Goal: Book appointment/travel/reservation

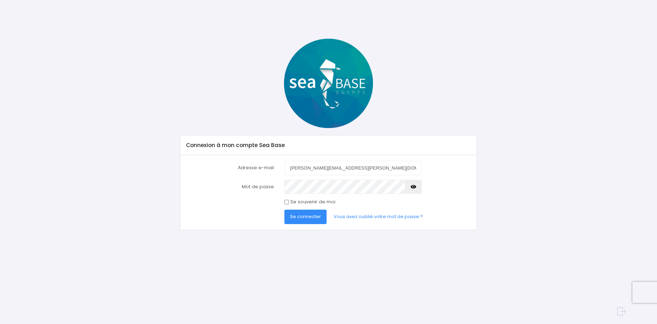
click at [305, 217] on span "Se connecter" at bounding box center [305, 216] width 31 height 7
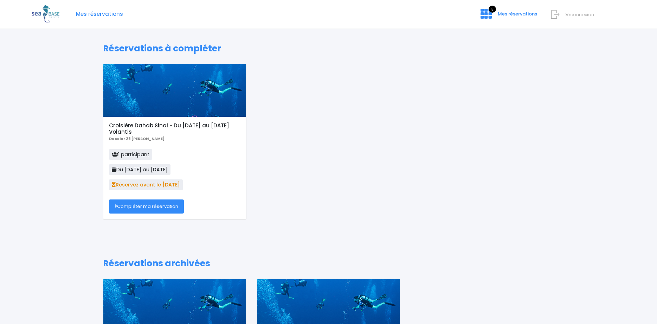
click at [143, 208] on link "Compléter ma réservation" at bounding box center [146, 206] width 75 height 14
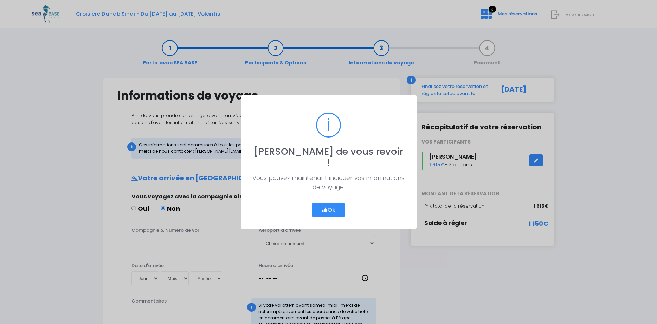
click at [333, 202] on button "Ok" at bounding box center [328, 209] width 33 height 15
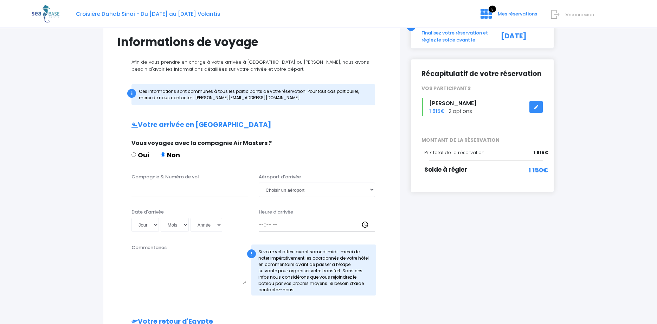
scroll to position [54, 0]
click at [204, 193] on input "Compagnie & Numéro de vol" at bounding box center [189, 189] width 117 height 14
click at [186, 187] on input "transavia" at bounding box center [189, 189] width 117 height 14
type input "transavia TO4340"
click at [131, 217] on select "Jour 01 02 03 04 05 06 07 08 09 10 11 12 13 14 15 16 17 18 19 20 21 22 23 24 25…" at bounding box center [144, 224] width 27 height 14
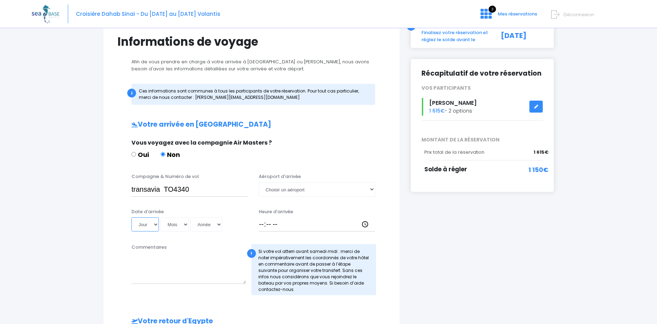
select select "22"
click option "22" at bounding box center [0, 0] width 0 height 0
click at [161, 217] on select "Mois 01 02 03 04 05 06 07 08 09 10 11 12" at bounding box center [175, 224] width 28 height 14
select select "11"
click option "11" at bounding box center [0, 0] width 0 height 0
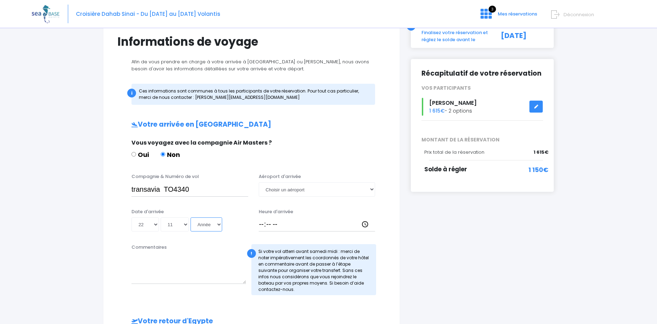
click at [190, 217] on select "Année 2045 2044 2043 2042 2041 2040 2039 2038 2037 2036 2035 2034 2033 2032 203…" at bounding box center [206, 224] width 32 height 14
select select "2025"
click option "2025" at bounding box center [0, 0] width 0 height 0
type input "2025-11-22"
click at [259, 182] on select "Choisir un aéroport Hurghada Marsa Alam" at bounding box center [317, 189] width 117 height 14
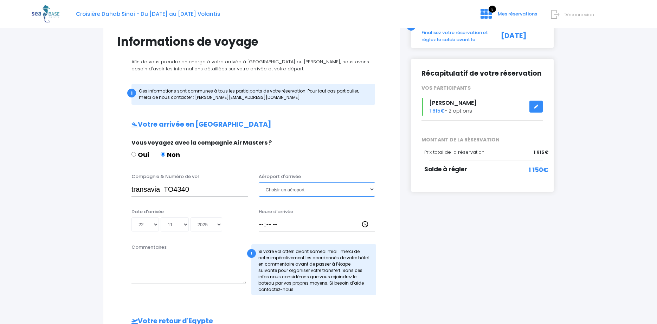
select select "Hurghada"
click option "Hurghada" at bounding box center [0, 0] width 0 height 0
click at [265, 227] on input "Heure d'arrivée" at bounding box center [317, 224] width 117 height 14
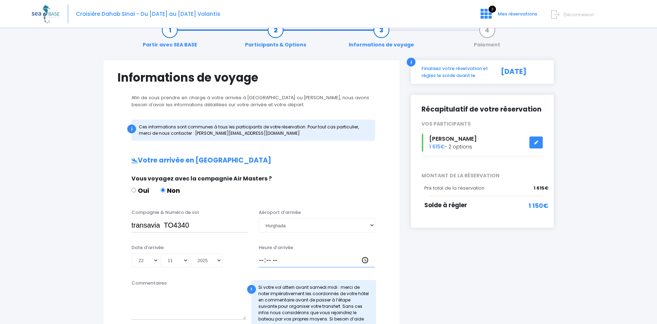
type input "16:00"
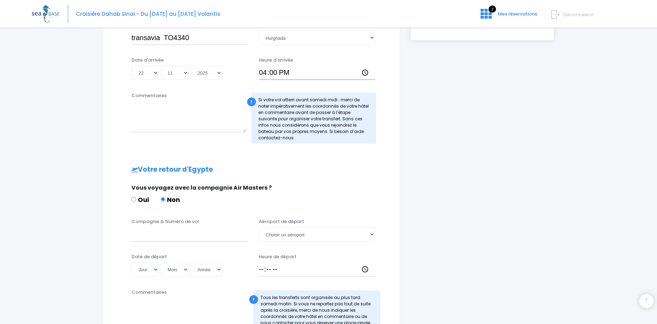
scroll to position [206, 0]
click at [195, 237] on input "Compagnie & Numéro de vol" at bounding box center [189, 233] width 117 height 14
type input "transavia"
click at [131, 261] on select "Jour 01 02 03 04 05 06 07 08 09 10 11 12 13 14 15 16 17 18 19 20 21 22 23 24 25…" at bounding box center [144, 268] width 27 height 14
select select "29"
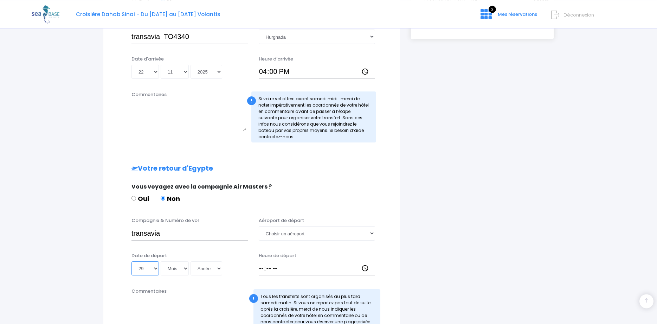
click option "29" at bounding box center [0, 0] width 0 height 0
click at [161, 261] on select "Mois 01 02 03 04 05 06 07 08 09 10 11 12" at bounding box center [175, 268] width 28 height 14
select select "11"
click option "11" at bounding box center [0, 0] width 0 height 0
click at [190, 261] on select "Année 2045 2044 2043 2042 2041 2040 2039 2038 2037 2036 2035 2034 2033 2032 203…" at bounding box center [206, 268] width 32 height 14
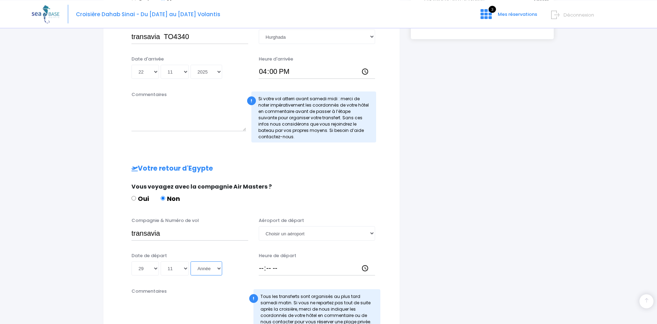
select select "2025"
click option "2025" at bounding box center [0, 0] width 0 height 0
type input "2025-11-29"
click at [193, 238] on input "transavia" at bounding box center [189, 233] width 117 height 14
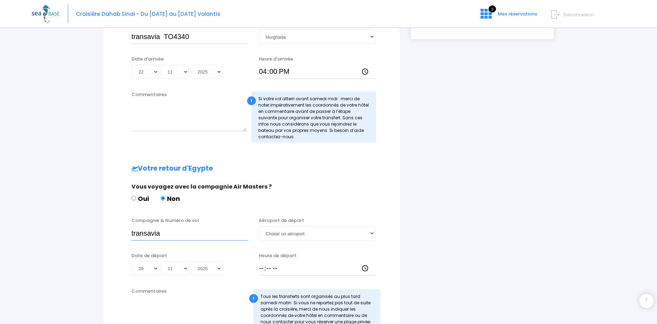
click at [180, 236] on input "transavia" at bounding box center [189, 233] width 117 height 14
type input "transavia TO4341"
click at [259, 226] on select "Choisir un aéroport Hurghada Marsa Alam" at bounding box center [317, 233] width 117 height 14
select select "Hurghada"
click option "Hurghada" at bounding box center [0, 0] width 0 height 0
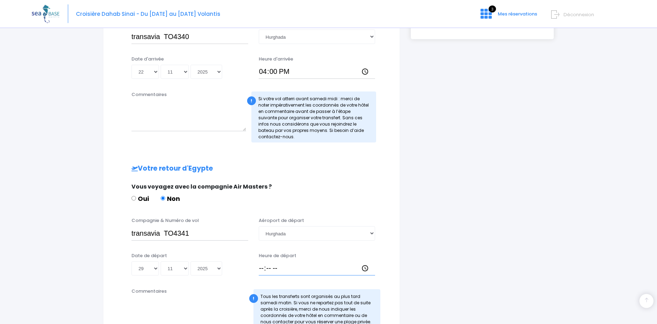
click at [282, 269] on input "Heure de départ" at bounding box center [317, 268] width 117 height 14
type input "17:00"
click at [324, 254] on div "Heure de départ 17:00" at bounding box center [316, 264] width 127 height 24
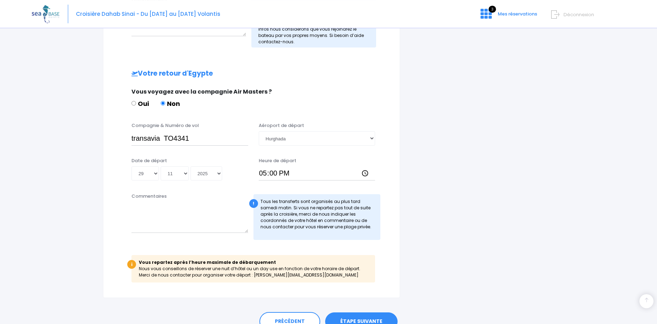
scroll to position [314, 0]
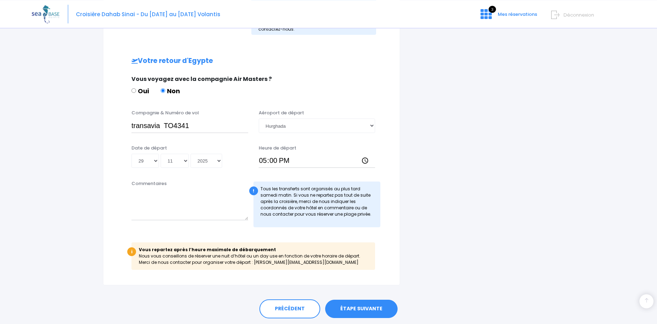
click at [353, 308] on link "ÉTAPE SUIVANTE" at bounding box center [361, 308] width 72 height 18
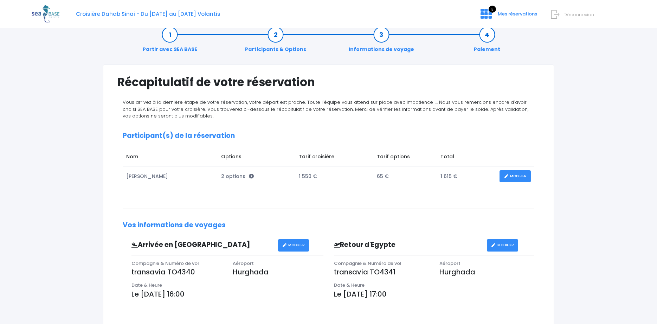
scroll to position [18, 0]
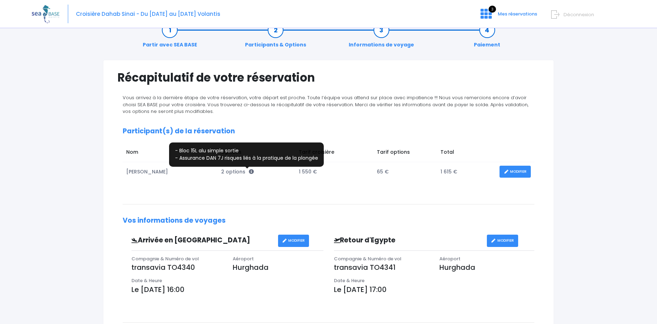
click at [249, 171] on icon at bounding box center [251, 171] width 5 height 5
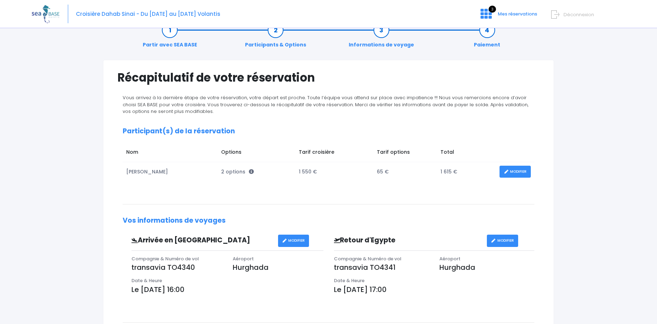
scroll to position [27, 0]
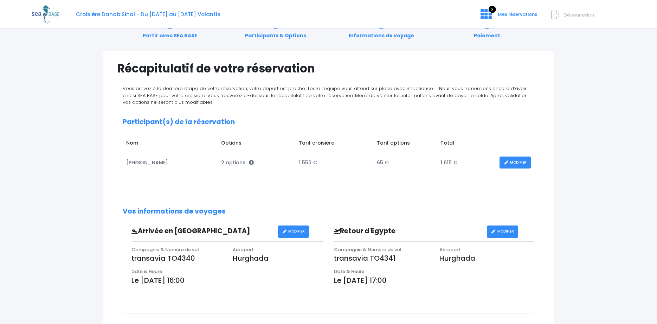
click at [249, 163] on icon at bounding box center [251, 162] width 5 height 5
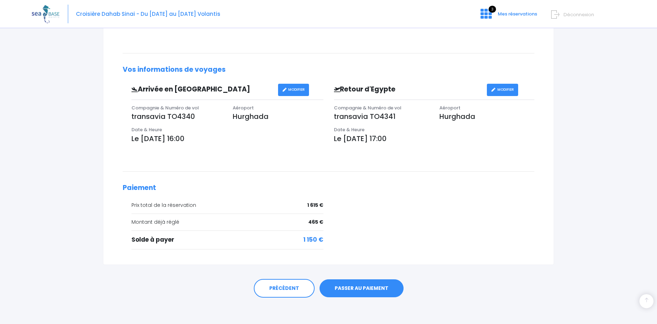
scroll to position [171, 0]
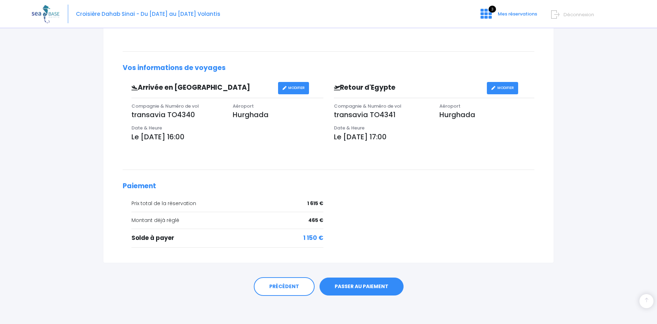
click at [343, 284] on link "PASSER AU PAIEMENT" at bounding box center [361, 286] width 84 height 18
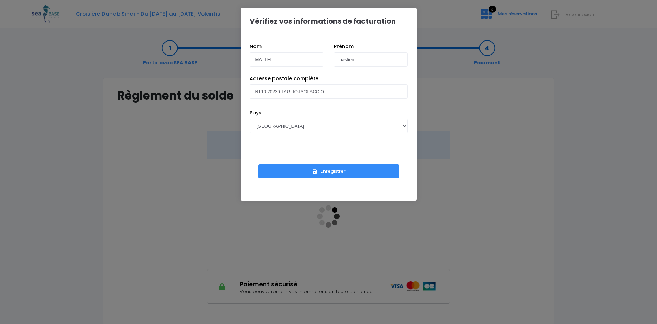
click at [308, 170] on button "Enregistrer" at bounding box center [328, 171] width 141 height 14
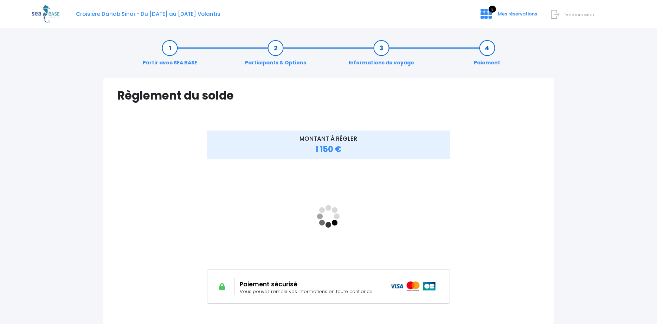
click at [484, 57] on link "Paiement" at bounding box center [486, 55] width 33 height 22
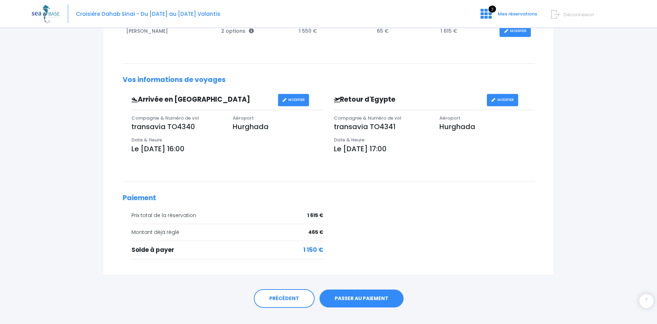
scroll to position [171, 0]
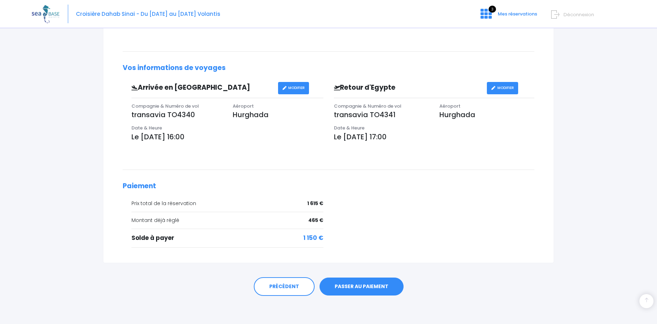
click at [372, 290] on link "PASSER AU PAIEMENT" at bounding box center [361, 286] width 84 height 18
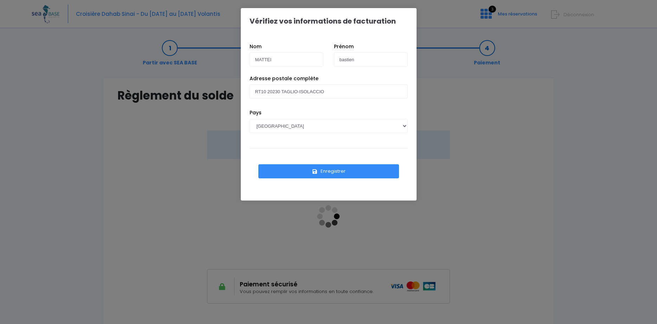
click at [313, 172] on button "Enregistrer" at bounding box center [328, 171] width 141 height 14
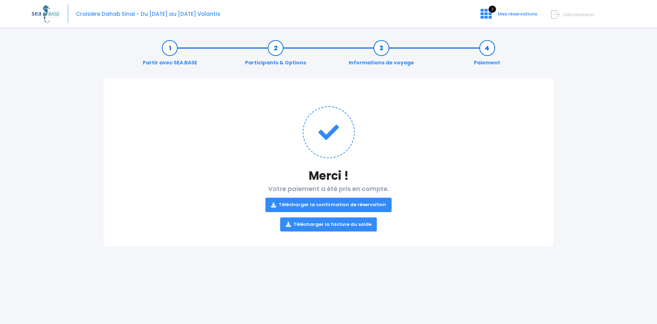
click at [322, 222] on link "Télécharger la facture du solde" at bounding box center [328, 224] width 97 height 14
click at [319, 202] on link "Télécharger la confirmation de réservation" at bounding box center [328, 205] width 126 height 14
click at [513, 133] on h1 at bounding box center [328, 132] width 422 height 52
click at [486, 13] on icon at bounding box center [485, 13] width 11 height 11
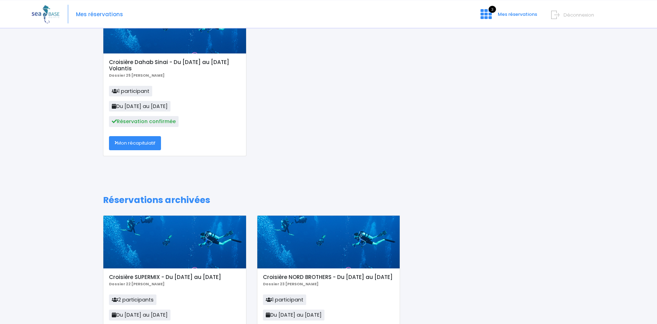
scroll to position [117, 0]
